Goal: Task Accomplishment & Management: Manage account settings

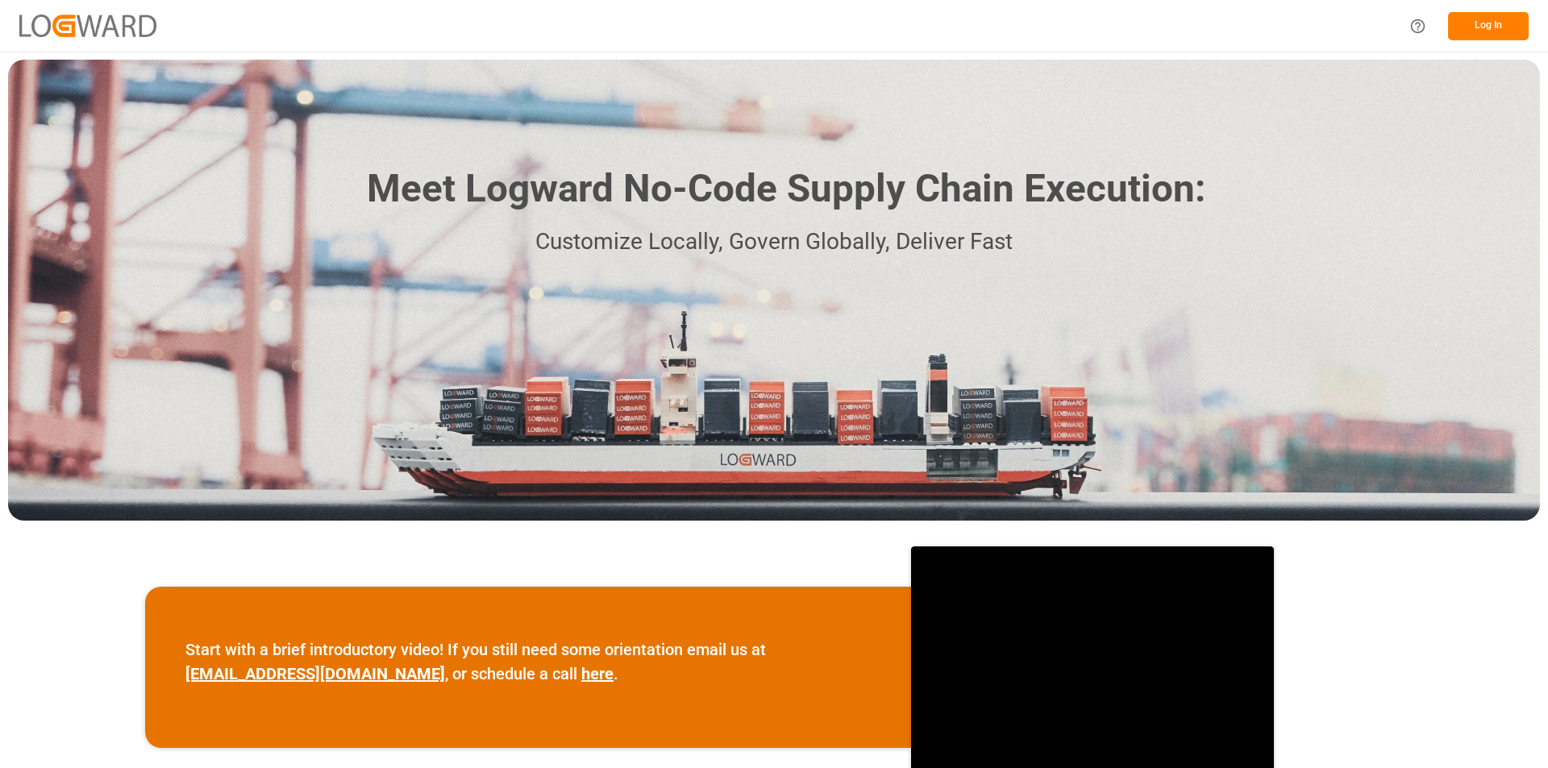
click at [1500, 27] on button "Log In" at bounding box center [1488, 26] width 81 height 28
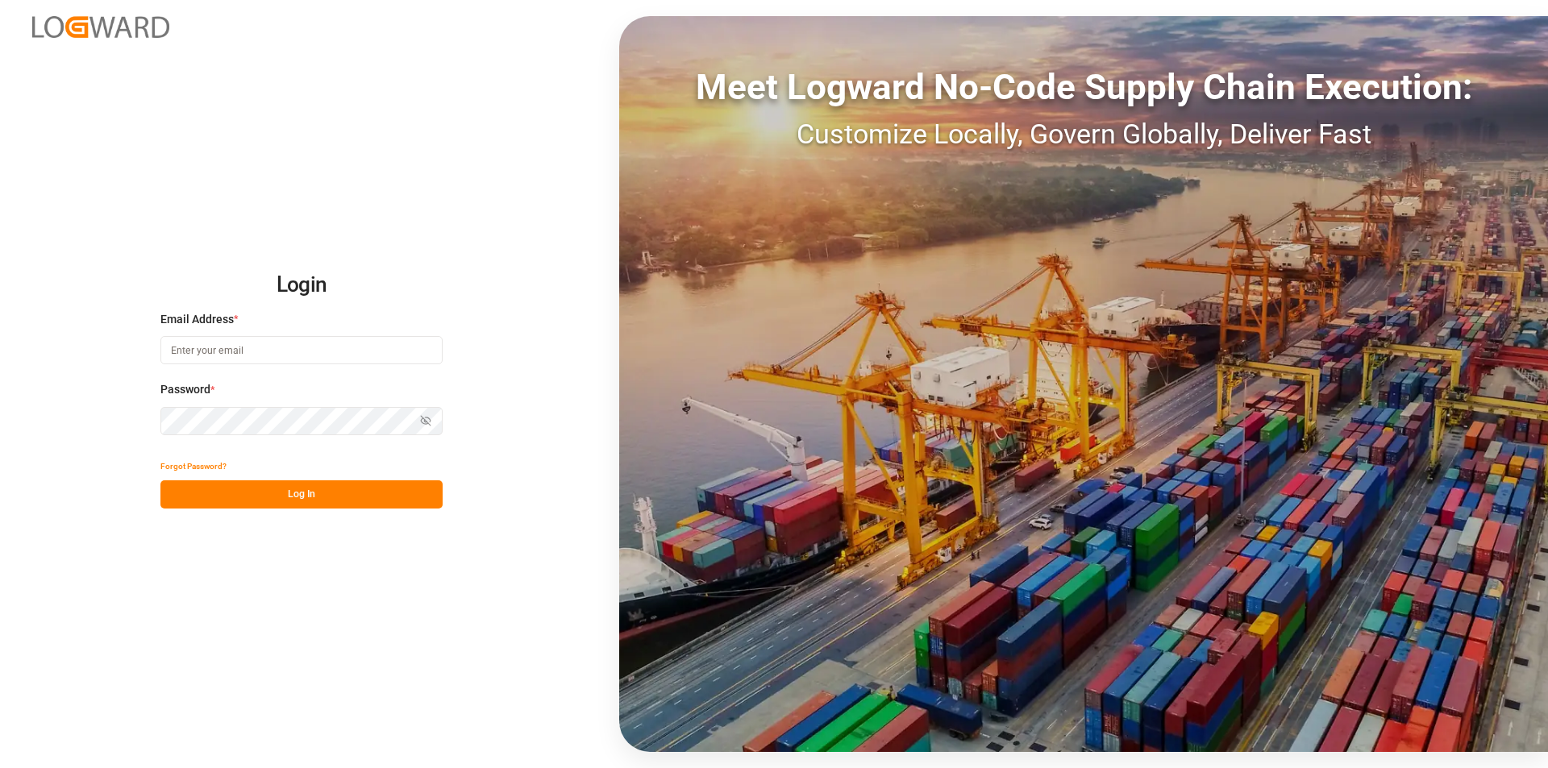
click at [213, 352] on input at bounding box center [301, 350] width 282 height 28
click at [247, 350] on input at bounding box center [301, 350] width 282 height 28
paste input "[PERSON_NAME][EMAIL_ADDRESS][PERSON_NAME][DOMAIN_NAME]"
type input "[PERSON_NAME][EMAIL_ADDRESS][PERSON_NAME][DOMAIN_NAME]"
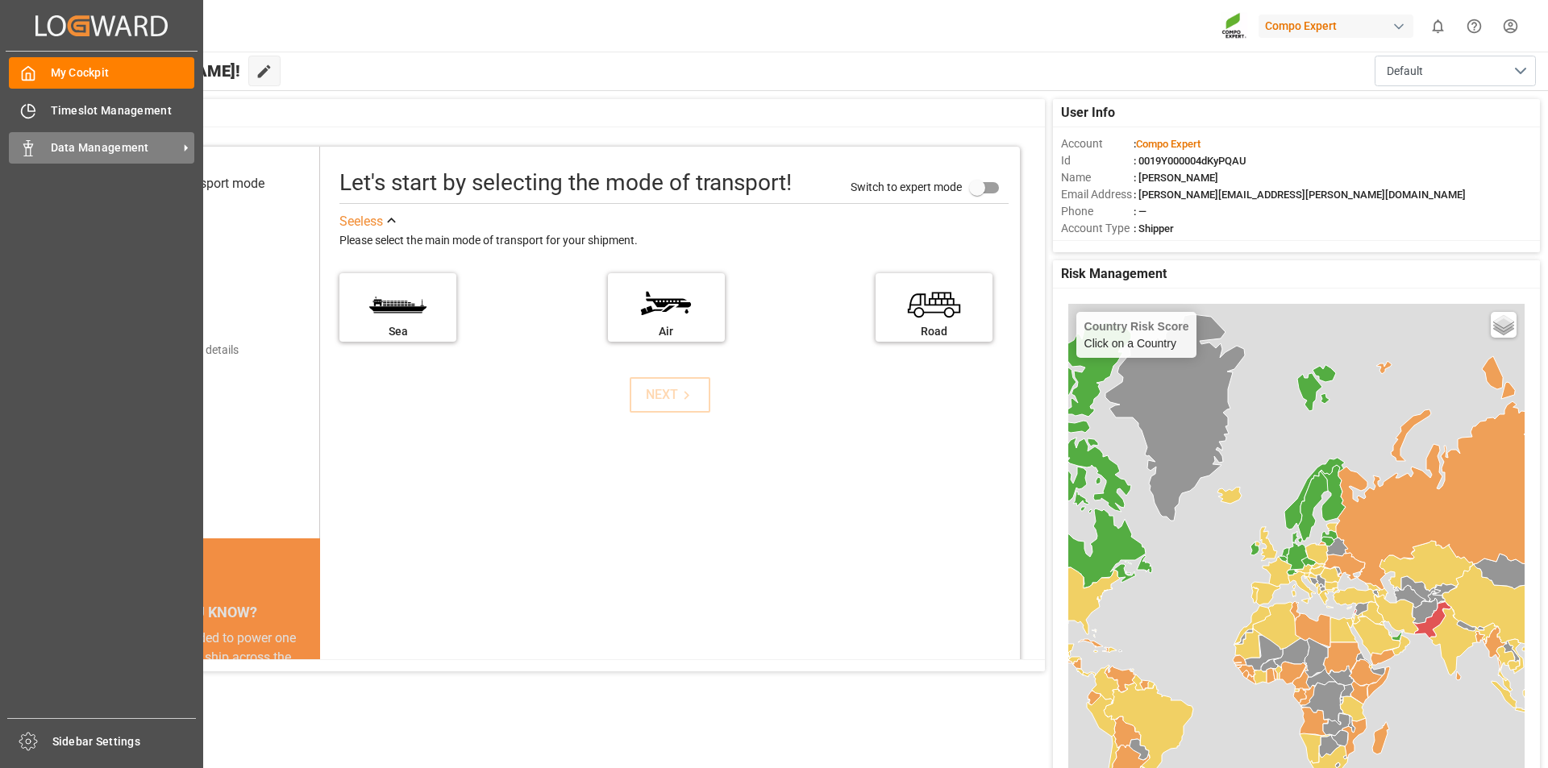
click at [37, 143] on div "Data Management Data Management" at bounding box center [101, 147] width 185 height 31
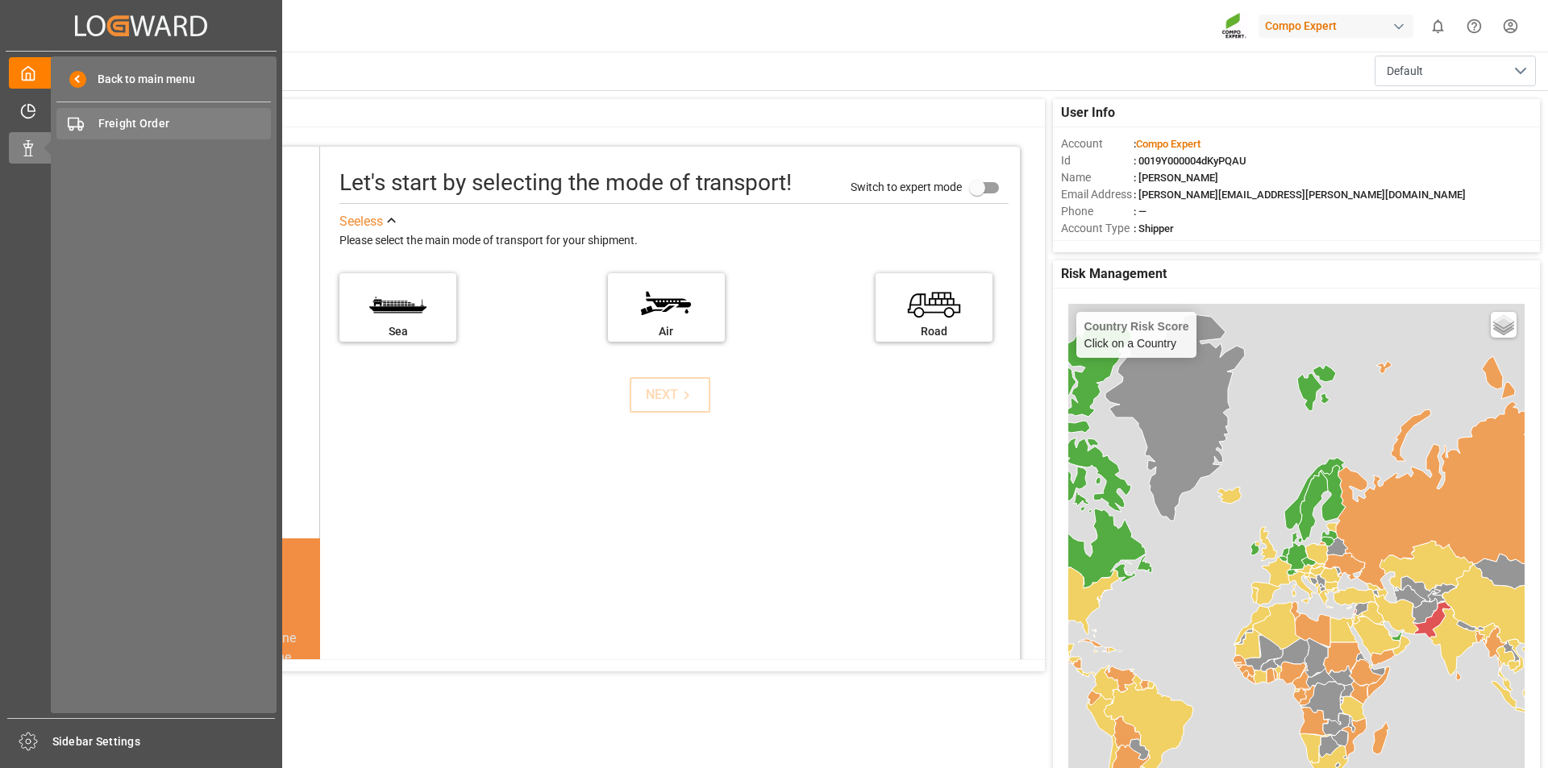
click at [152, 118] on span "Freight Order" at bounding box center [184, 123] width 173 height 17
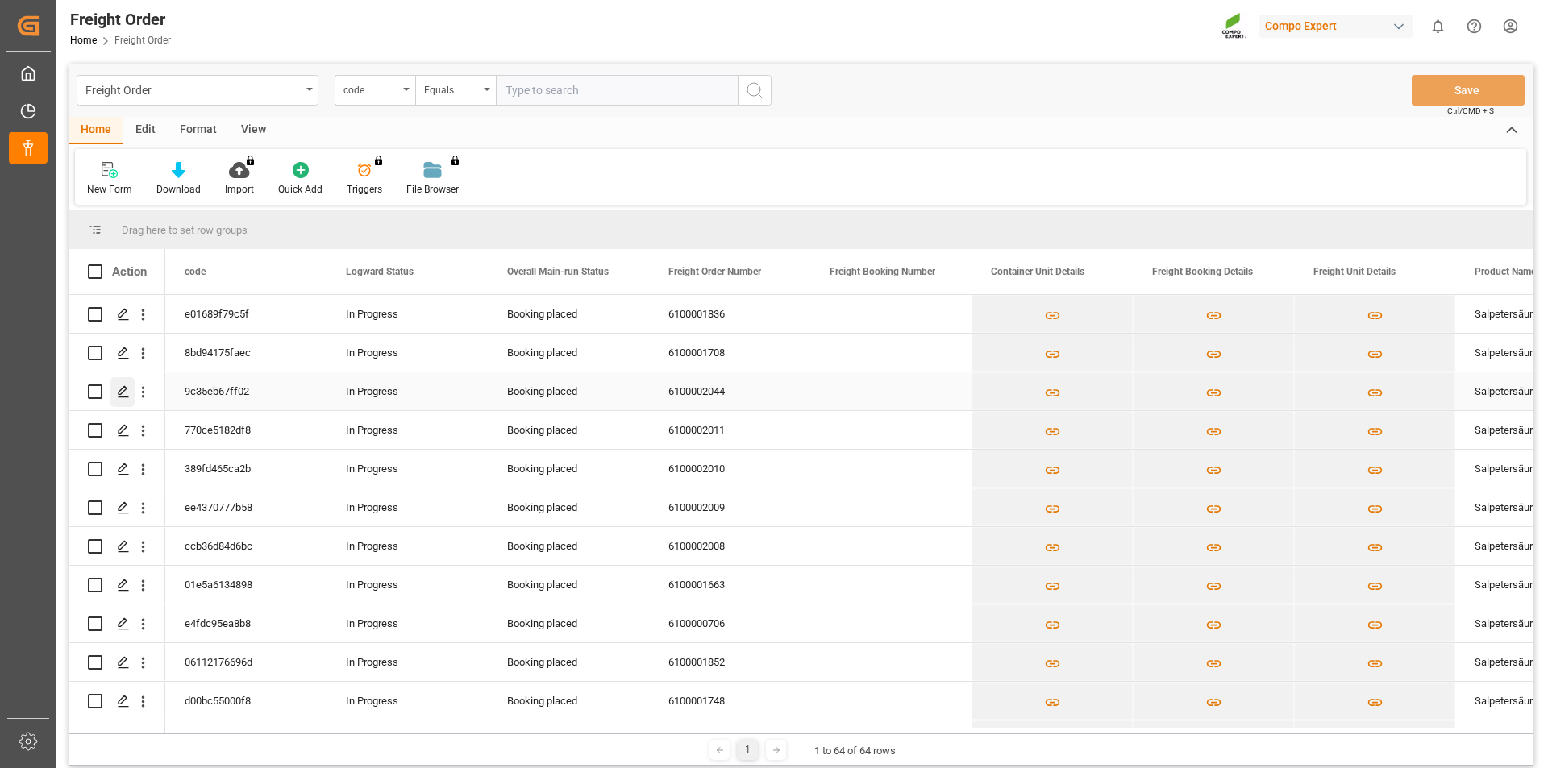
click at [127, 390] on icon "Press SPACE to select this row." at bounding box center [123, 391] width 13 height 13
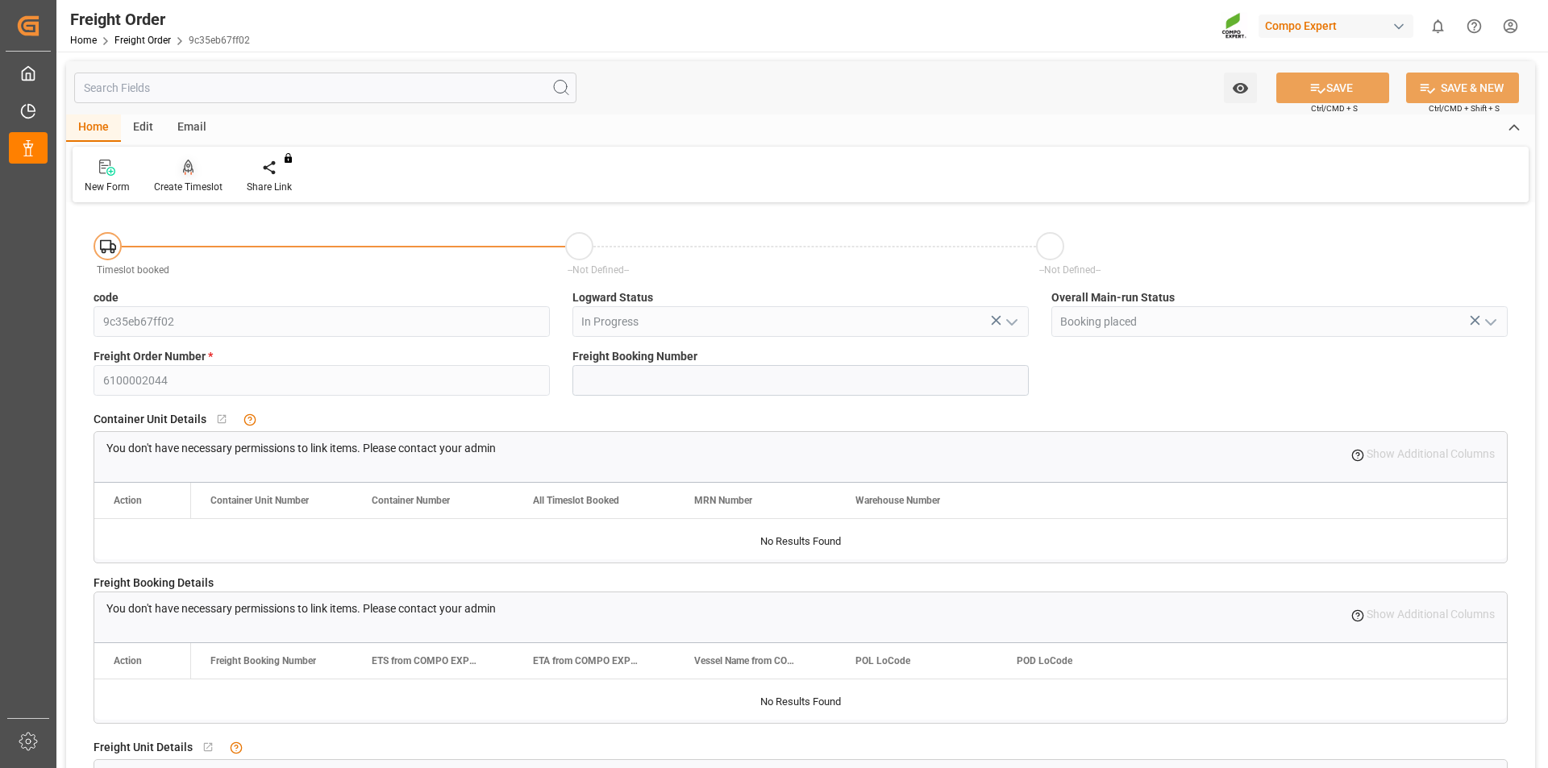
click at [173, 174] on div at bounding box center [188, 167] width 69 height 17
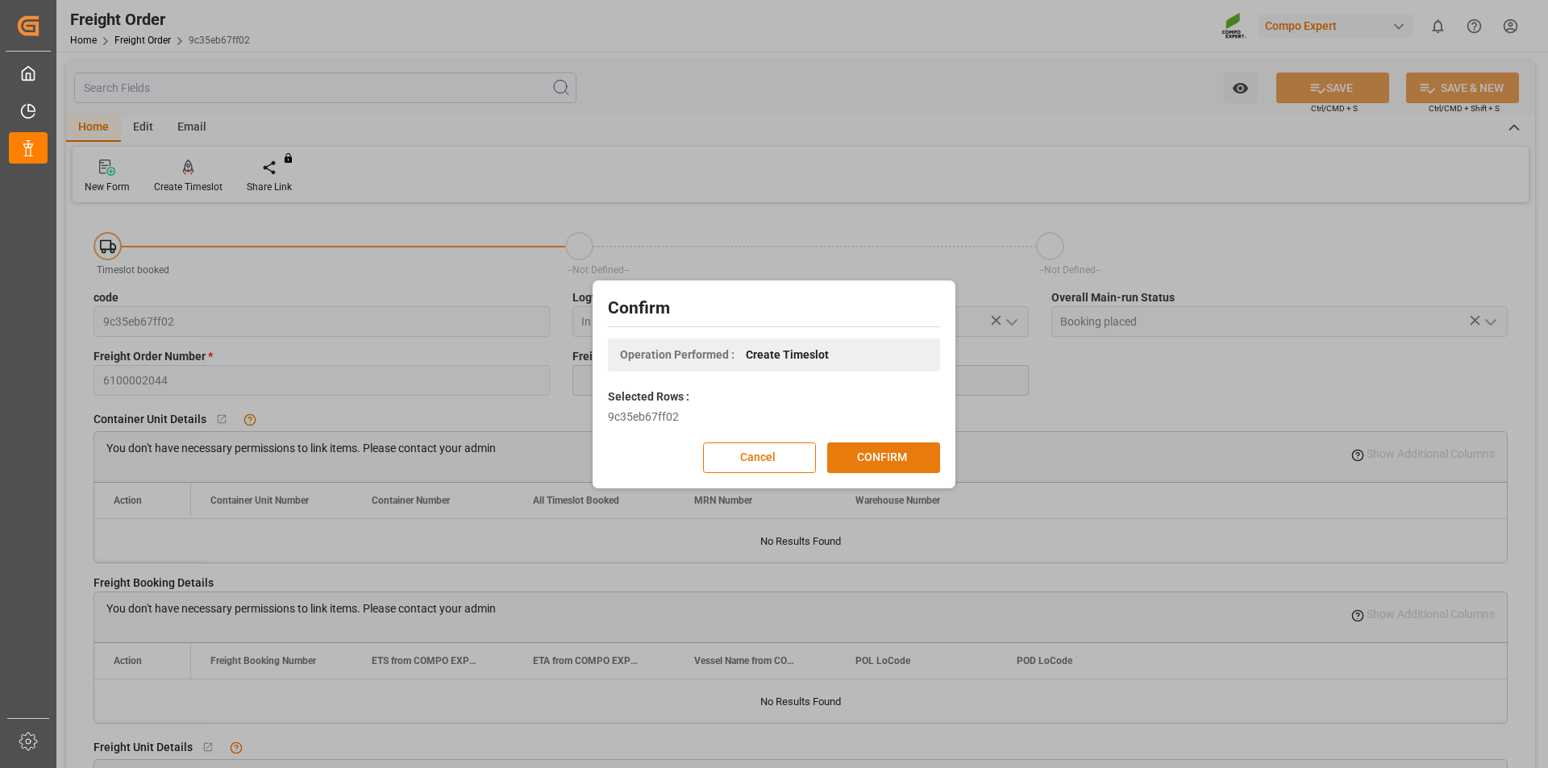
click at [864, 467] on button "CONFIRM" at bounding box center [883, 458] width 113 height 31
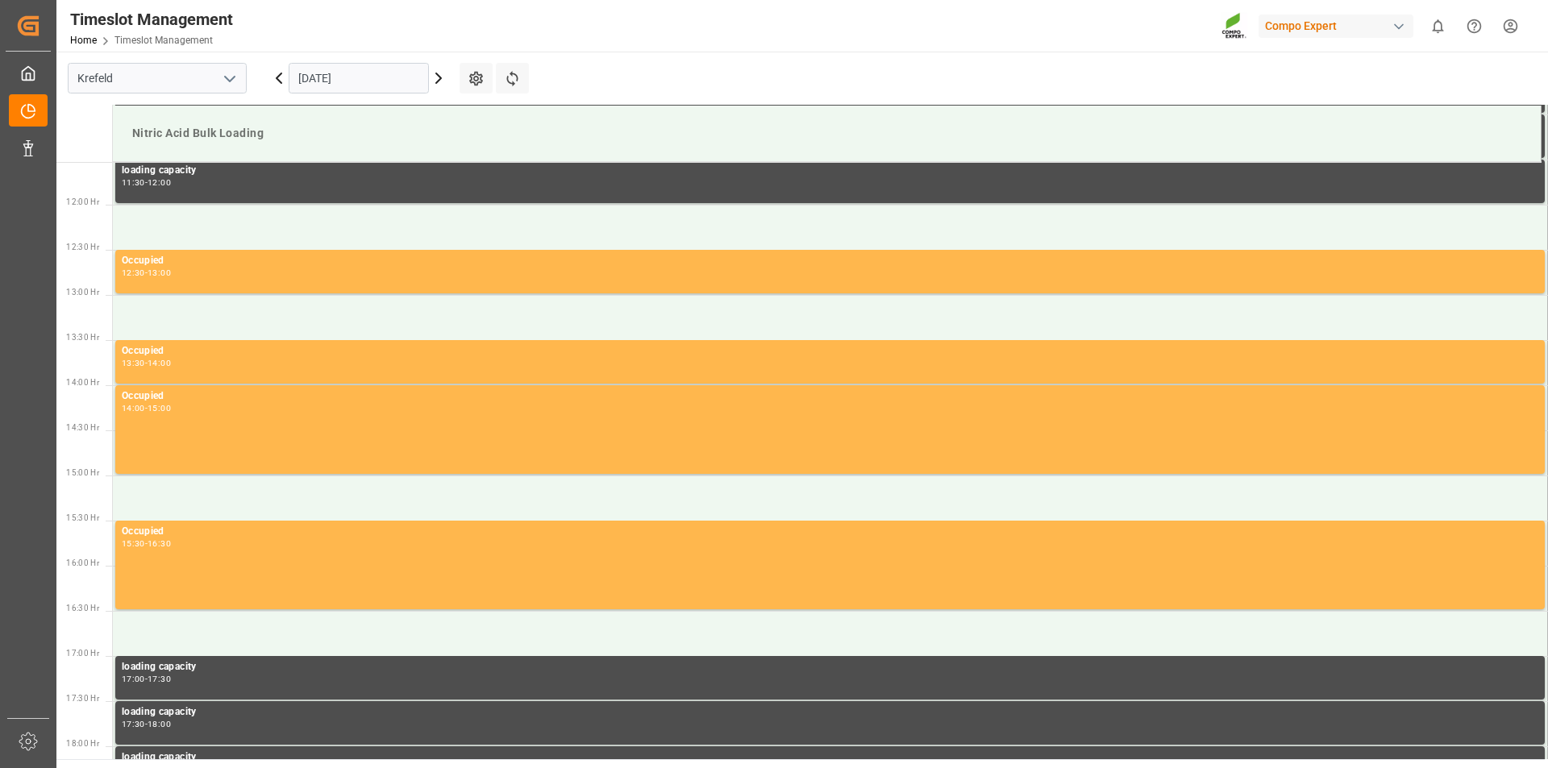
scroll to position [1045, 0]
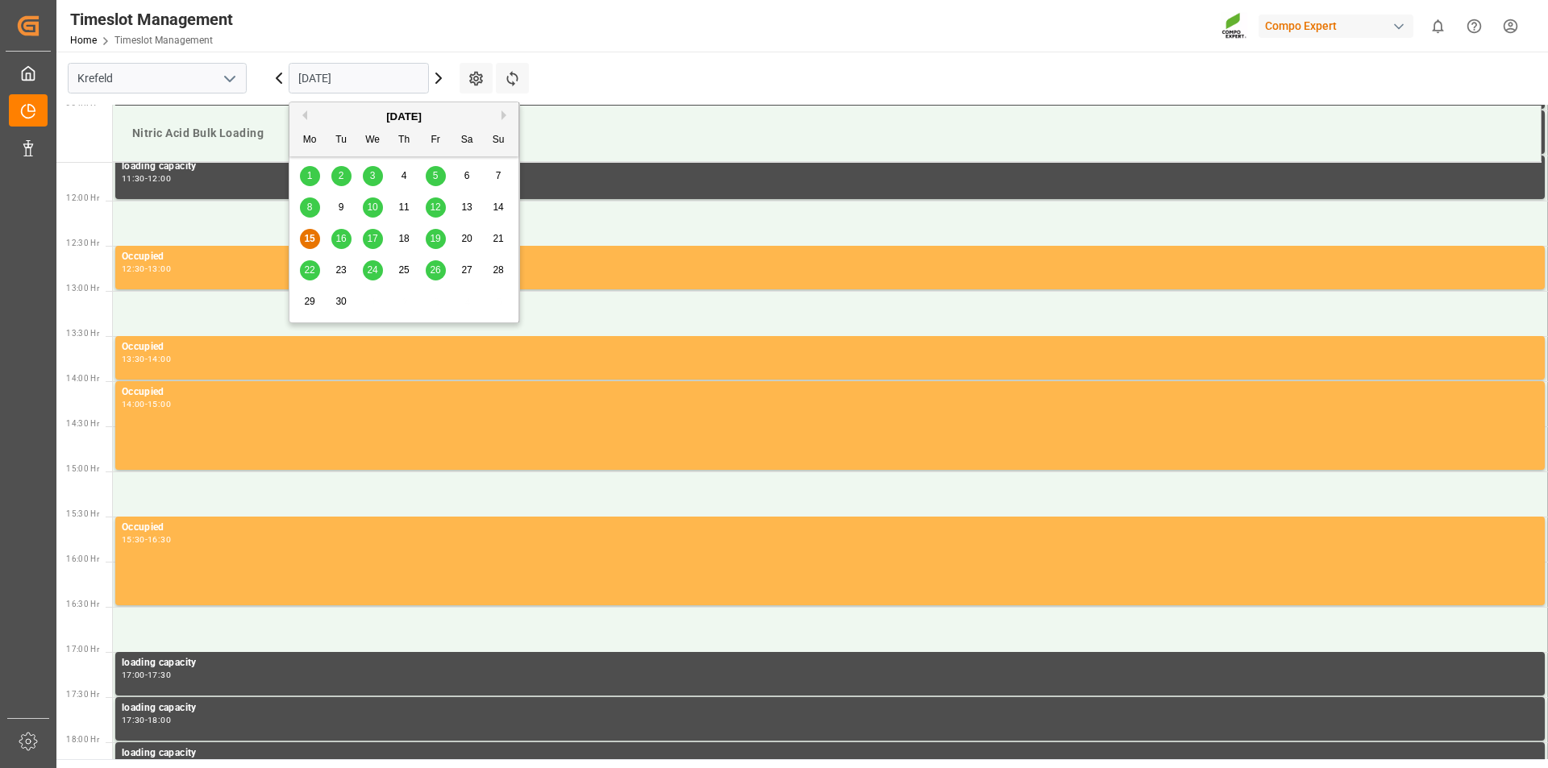
click at [371, 77] on input "[DATE]" at bounding box center [359, 78] width 140 height 31
click at [436, 240] on span "19" at bounding box center [435, 238] width 10 height 11
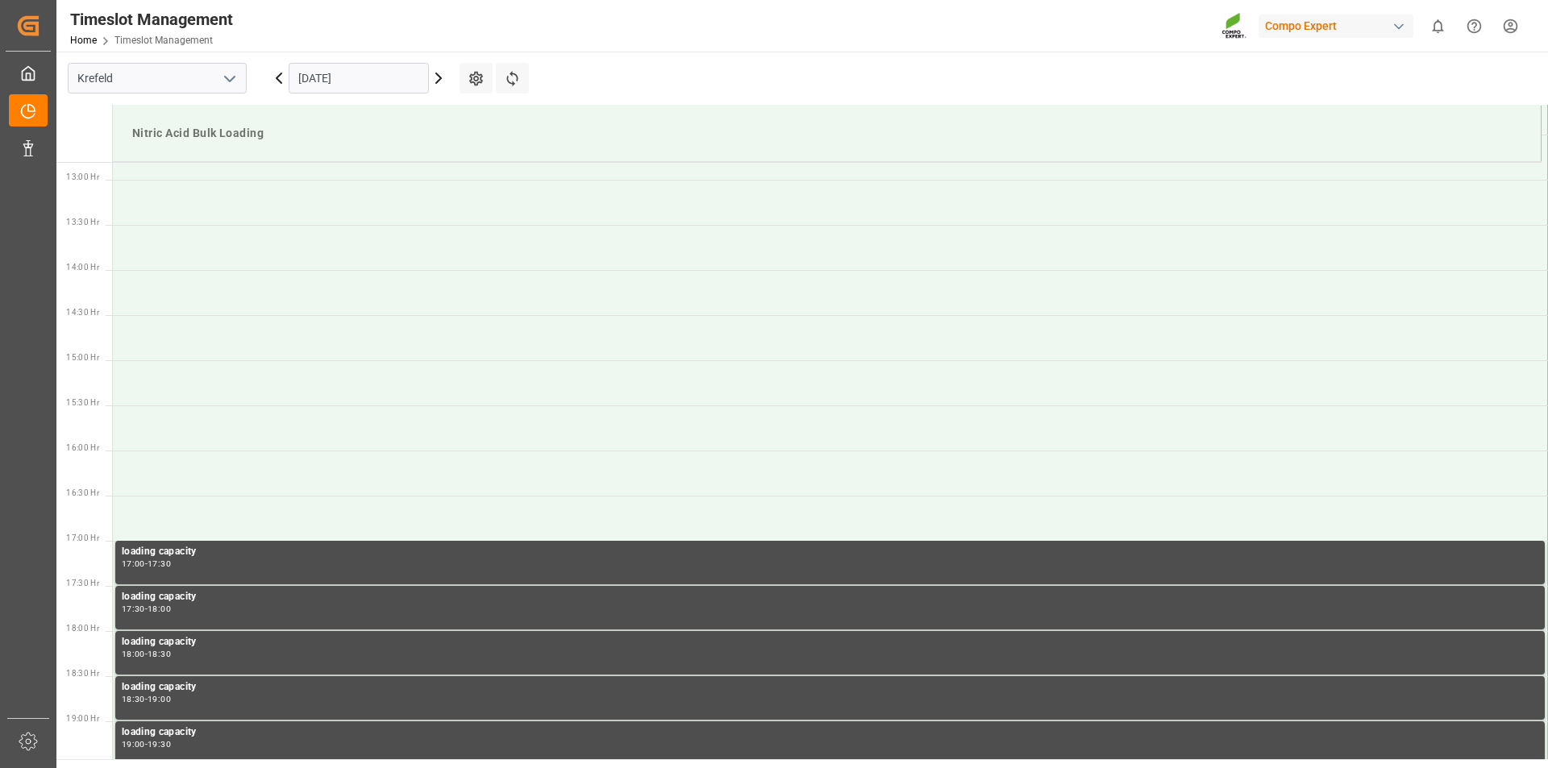
scroll to position [1159, 0]
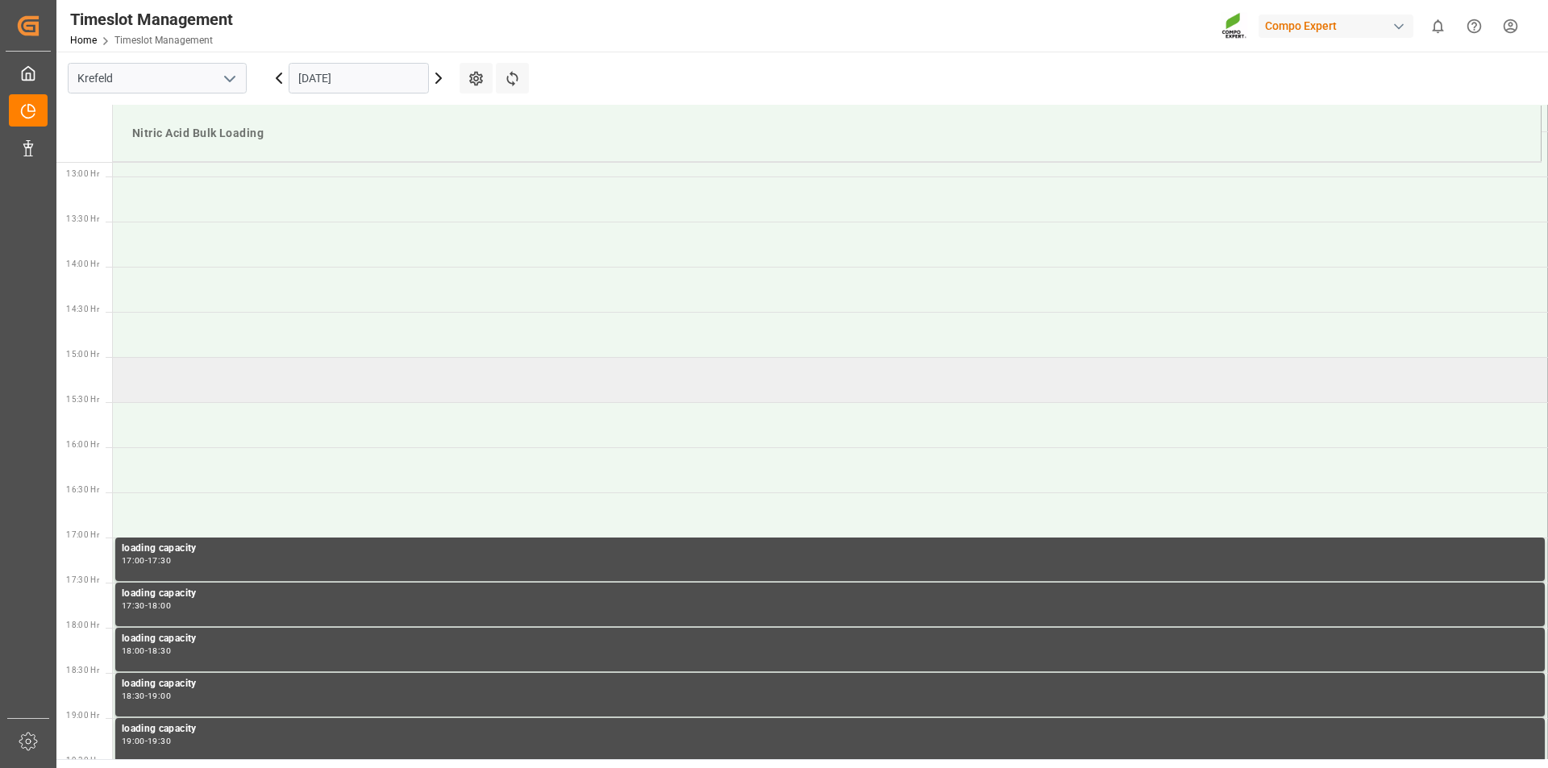
click at [163, 373] on td at bounding box center [830, 379] width 1435 height 45
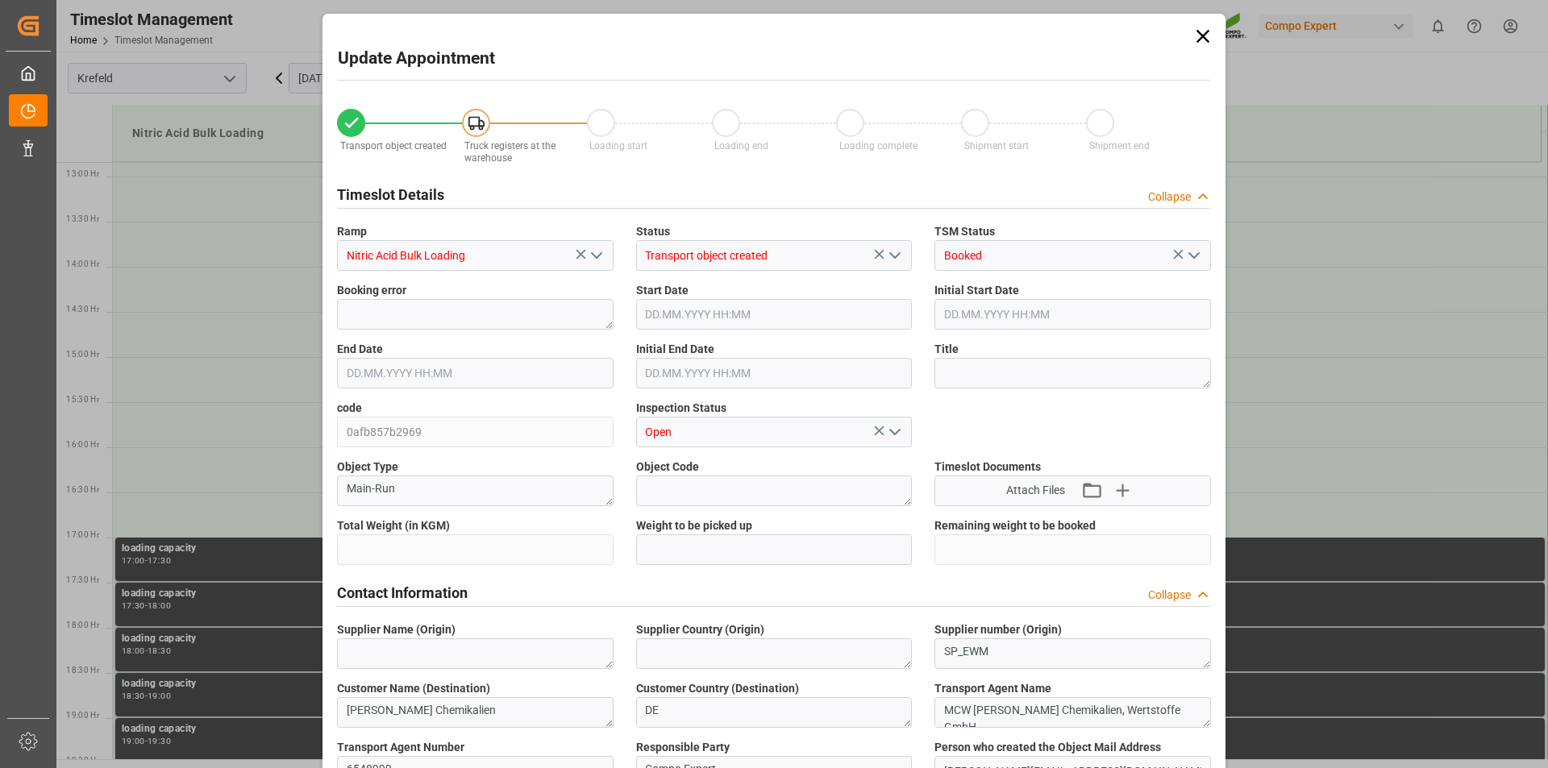
type input "20000"
type input "0"
type input "[DATE] 15:00"
type input "[DATE] 15:30"
type input "[DATE] 15:10"
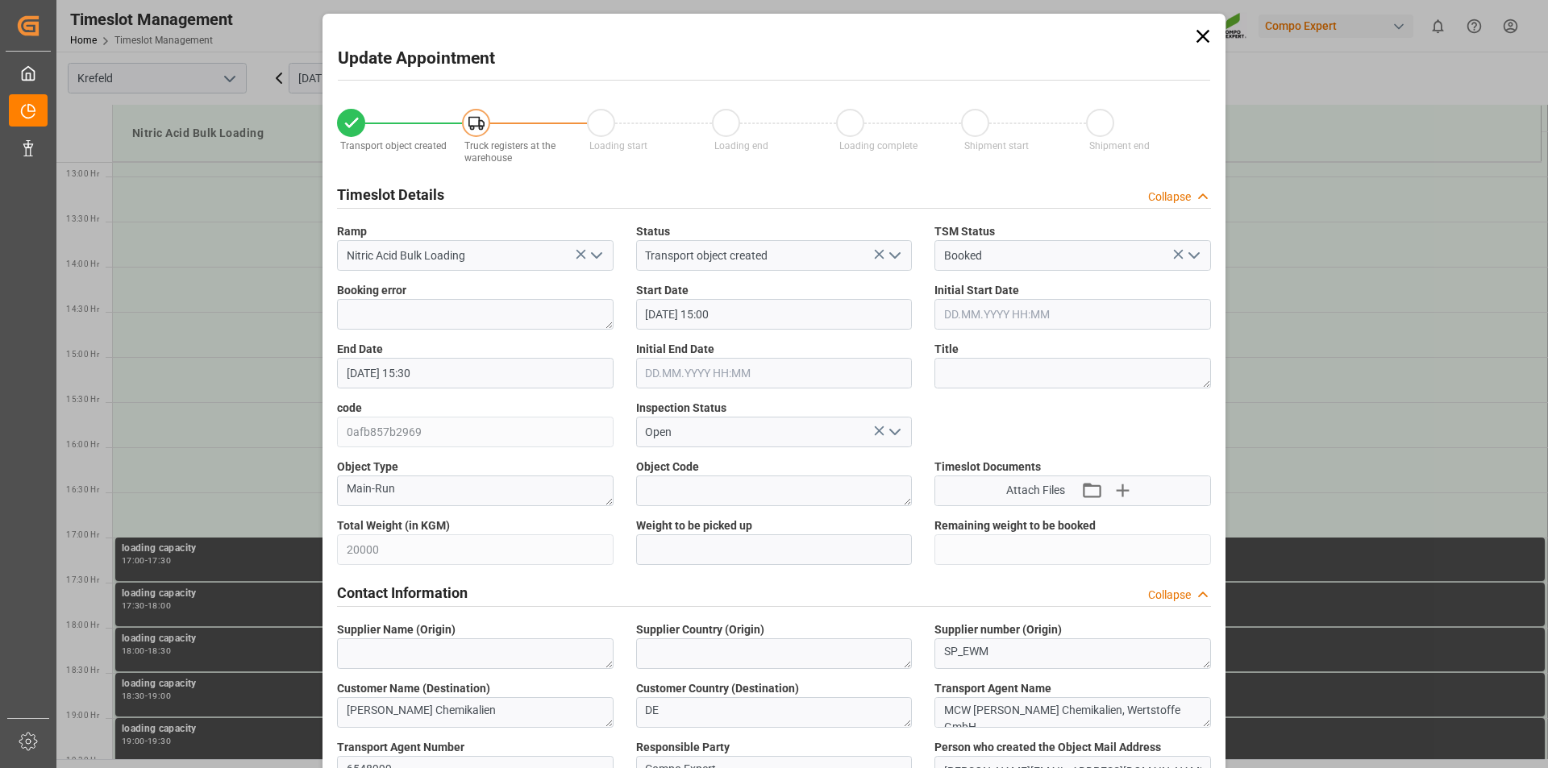
type input "[DATE] 08:48"
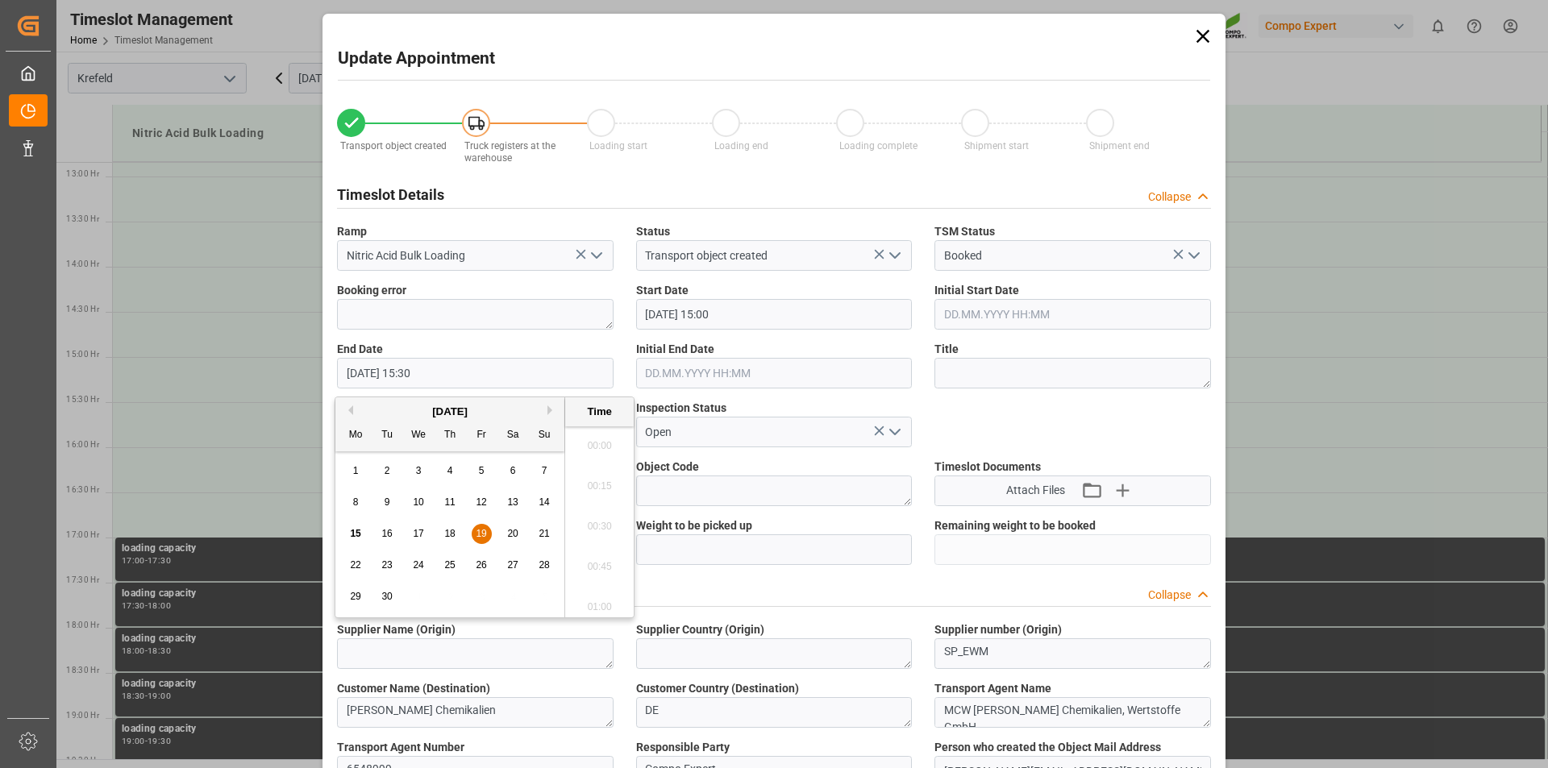
drag, startPoint x: 410, startPoint y: 371, endPoint x: 420, endPoint y: 372, distance: 9.7
click at [413, 372] on input "[DATE] 15:30" at bounding box center [475, 373] width 276 height 31
type input "[DATE] 16:00"
click at [599, 604] on li "16:00" at bounding box center [599, 602] width 69 height 40
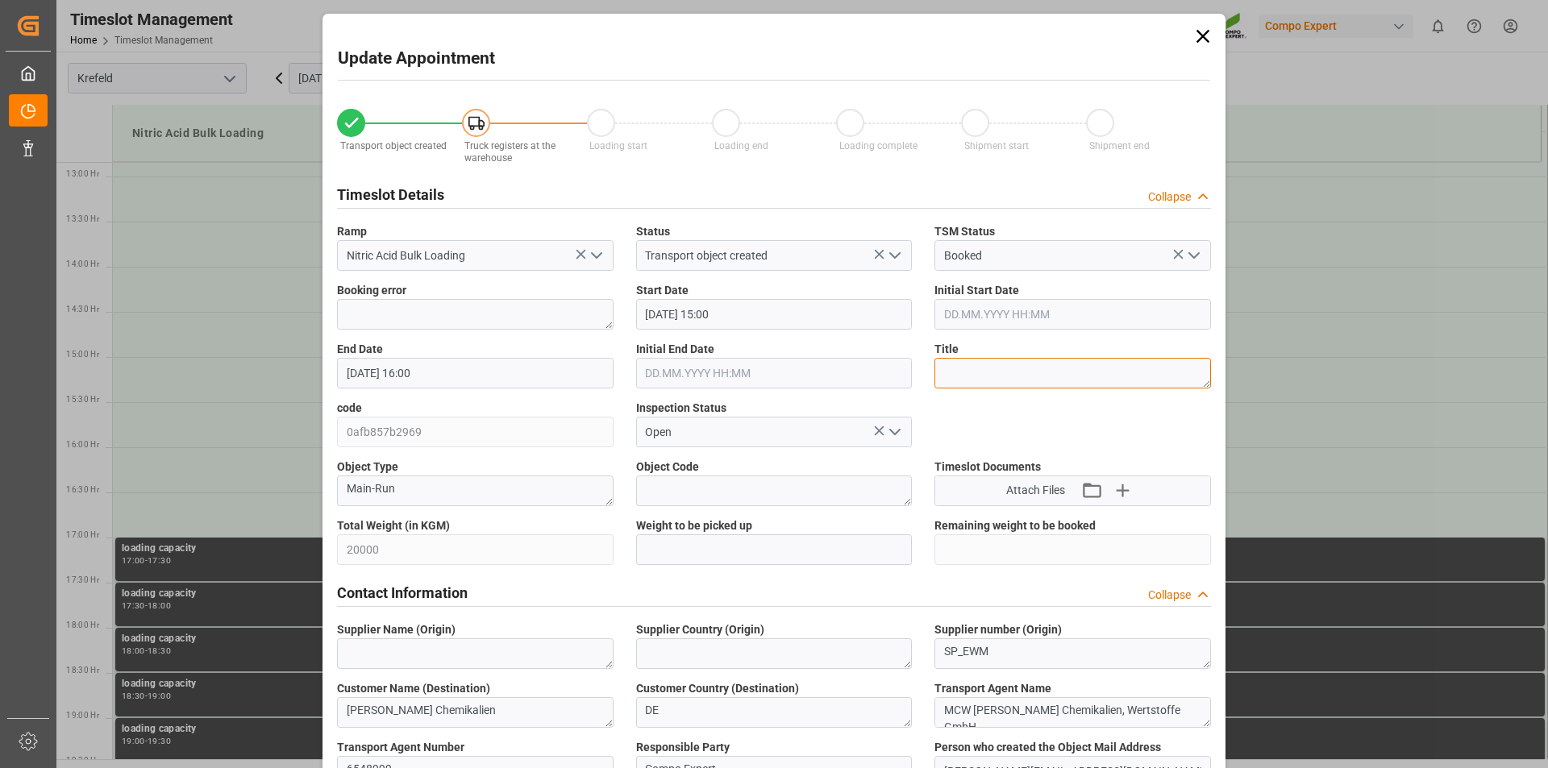
click at [971, 368] on textarea at bounding box center [1072, 373] width 276 height 31
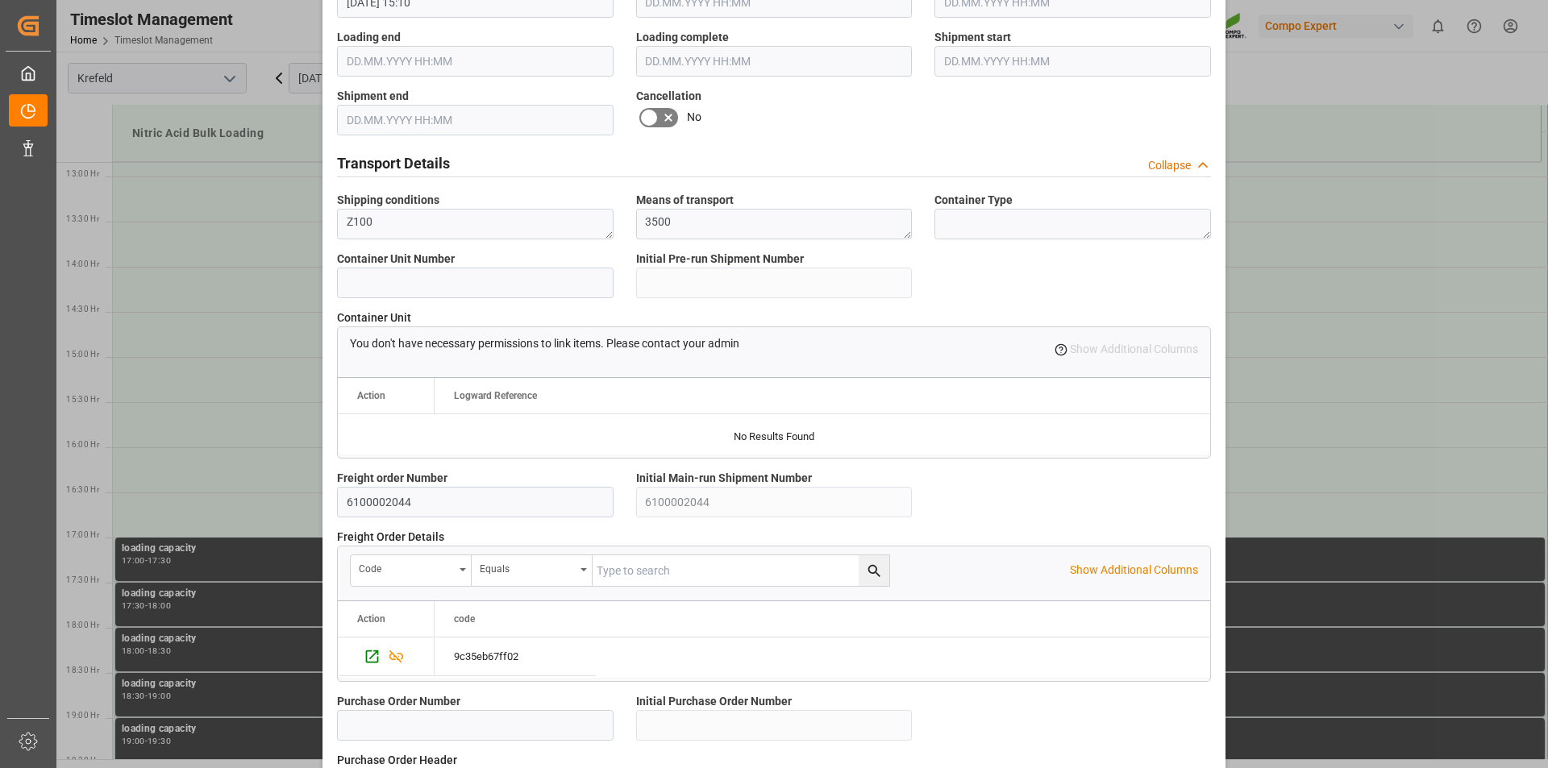
scroll to position [1355, 0]
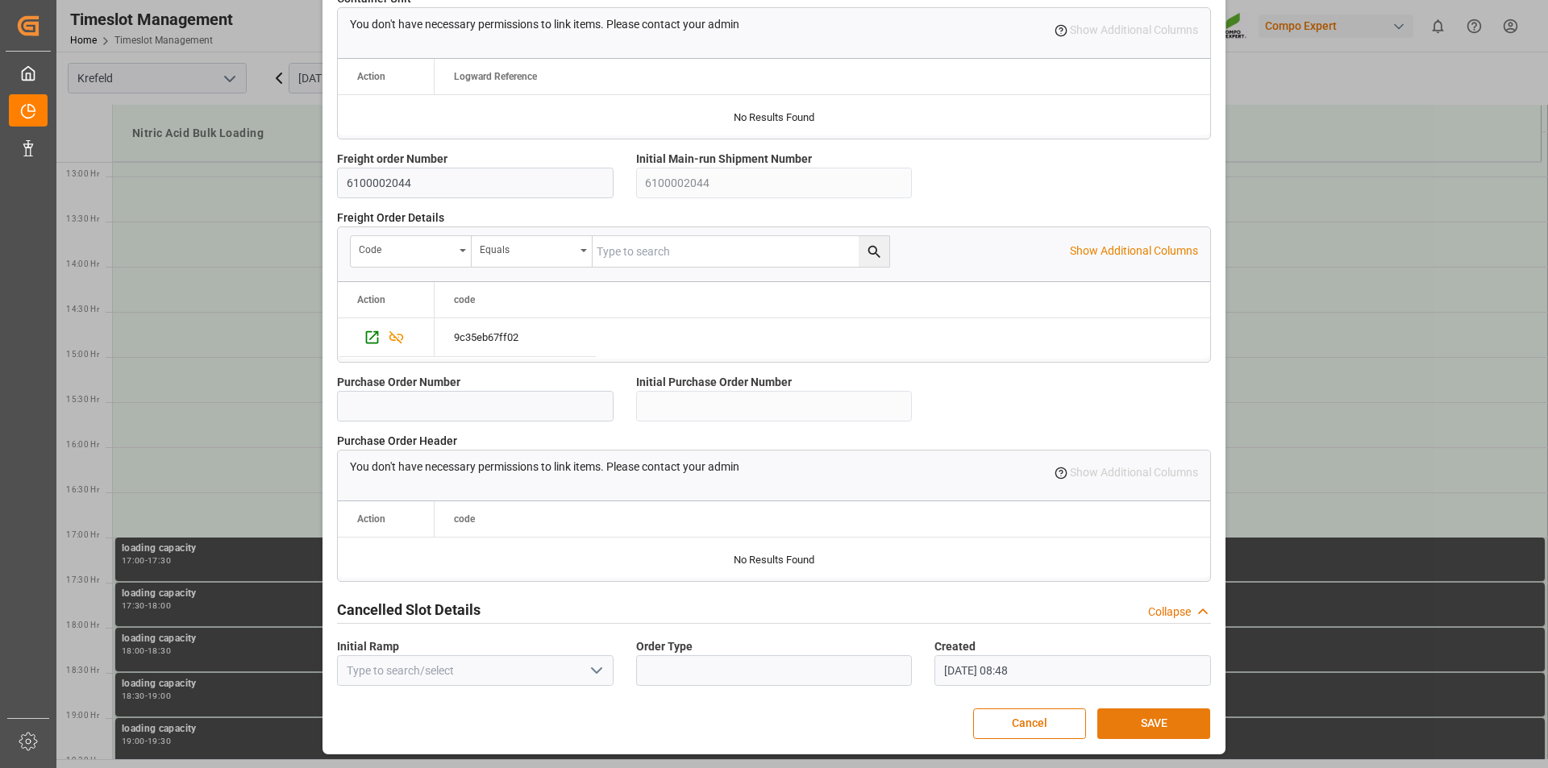
type textarea "163203"
click at [1129, 717] on button "SAVE" at bounding box center [1153, 724] width 113 height 31
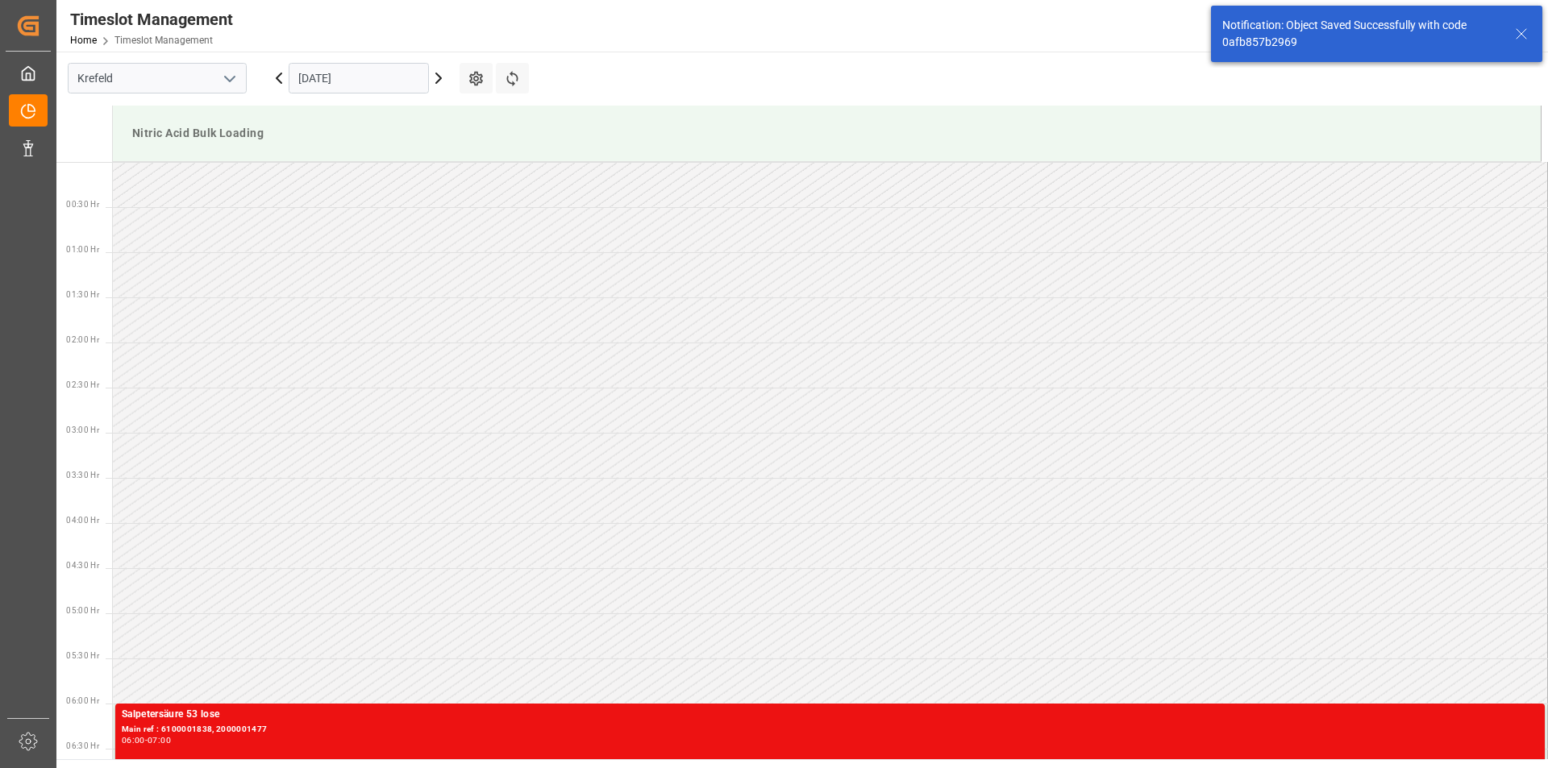
scroll to position [1253, 0]
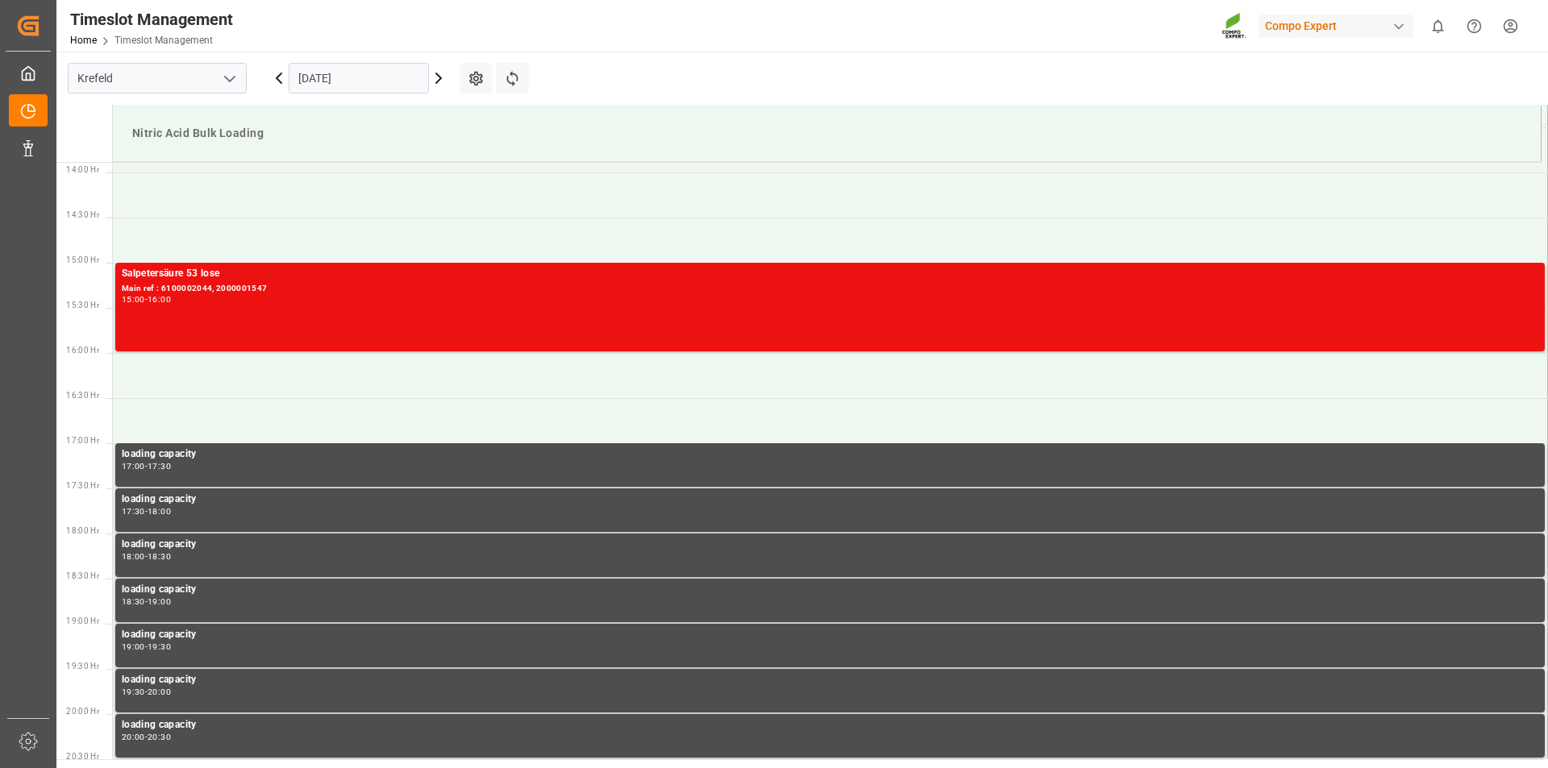
click at [1509, 27] on html "Created by potrace 1.15, written by [PERSON_NAME] [DATE]-[DATE] Created by potr…" at bounding box center [774, 384] width 1548 height 768
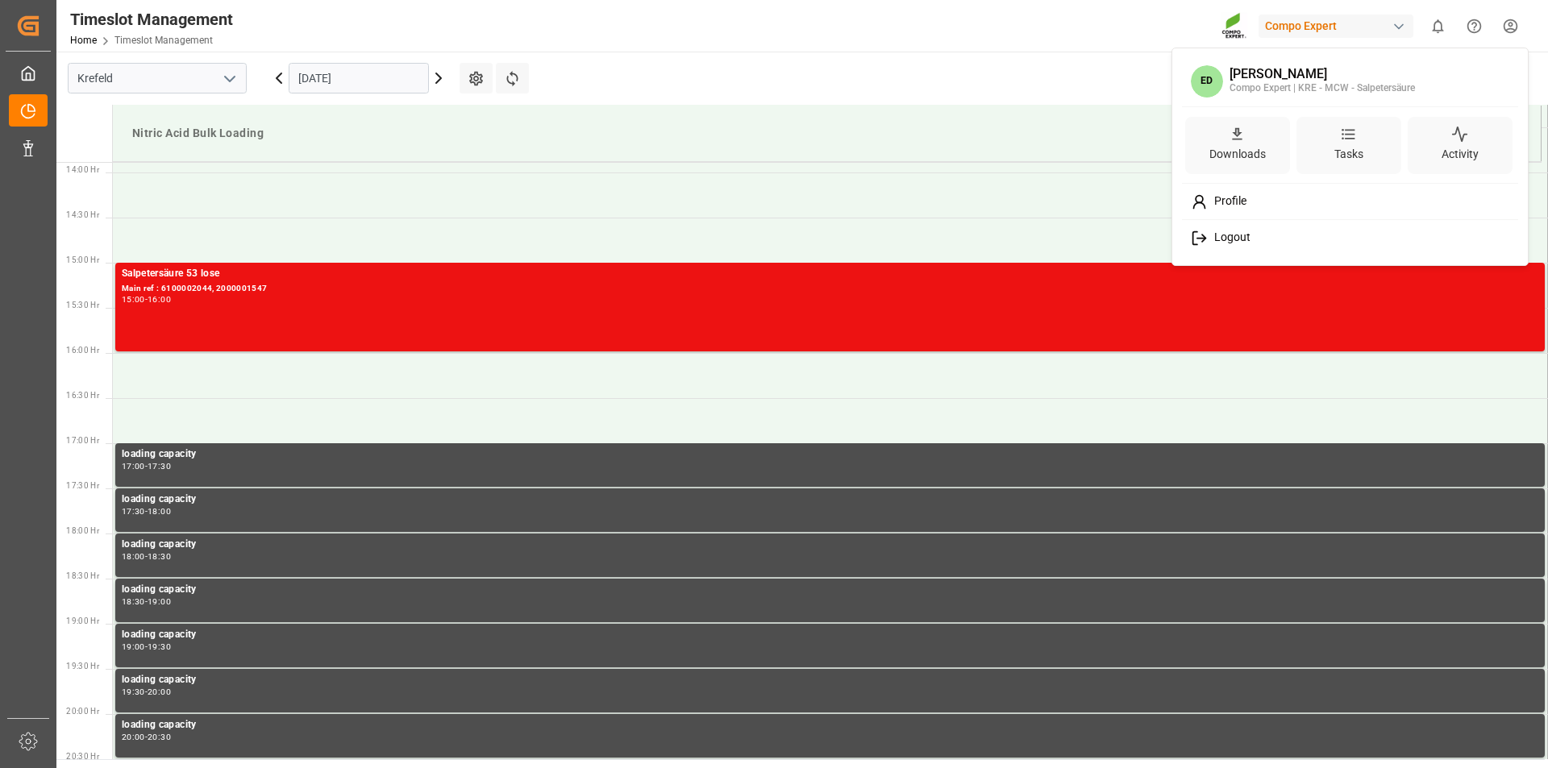
drag, startPoint x: 1231, startPoint y: 235, endPoint x: 1309, endPoint y: 176, distance: 97.9
click at [1237, 236] on span "Logout" at bounding box center [1229, 238] width 43 height 15
